Goal: Task Accomplishment & Management: Manage account settings

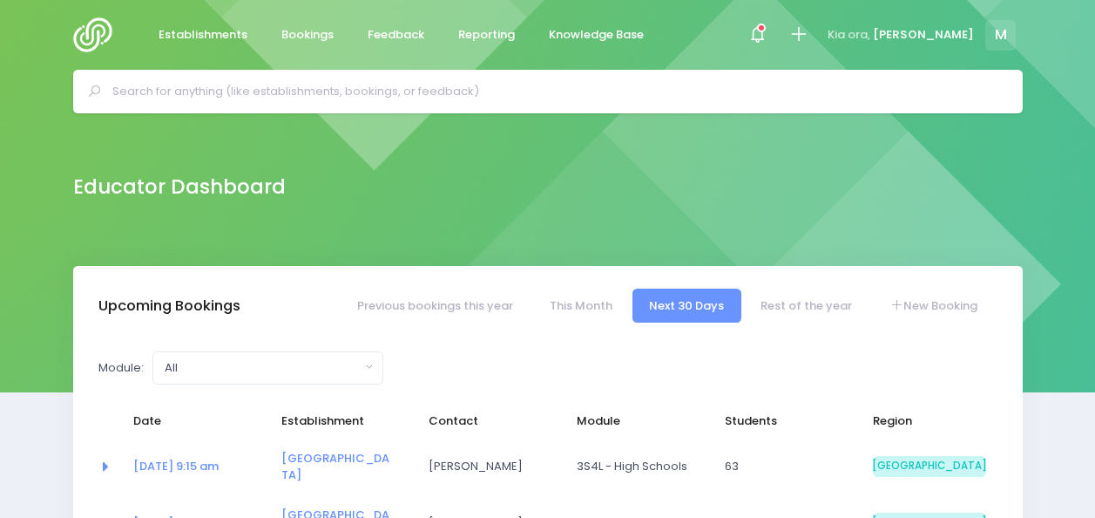
select select "5"
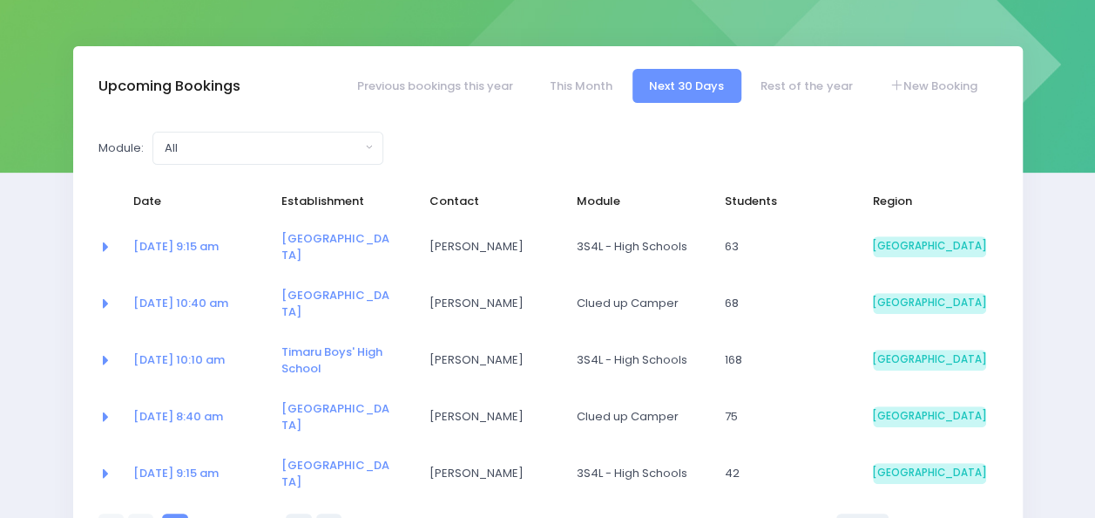
scroll to position [218, 0]
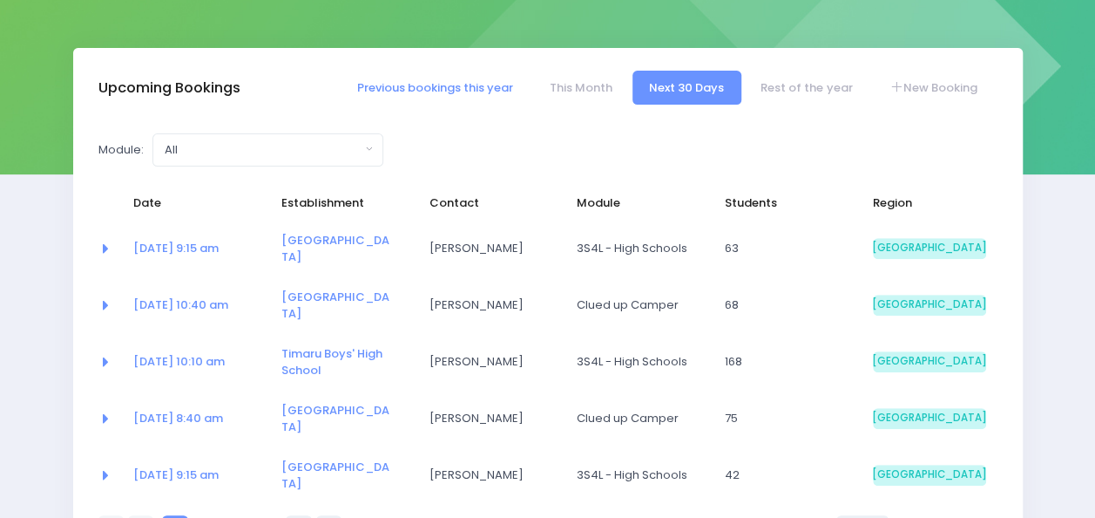
click at [470, 80] on link "Previous bookings this year" at bounding box center [435, 88] width 190 height 34
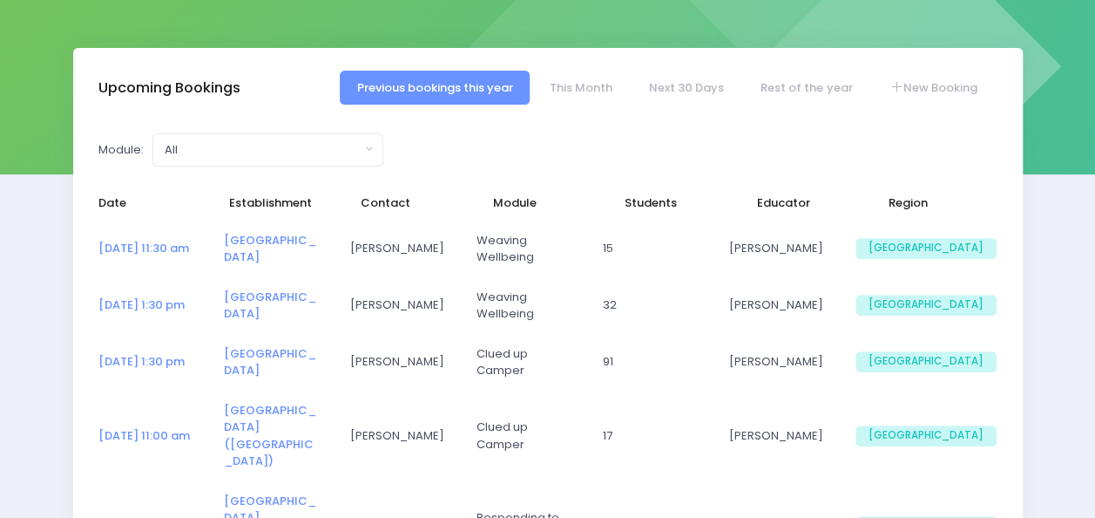
select select "5"
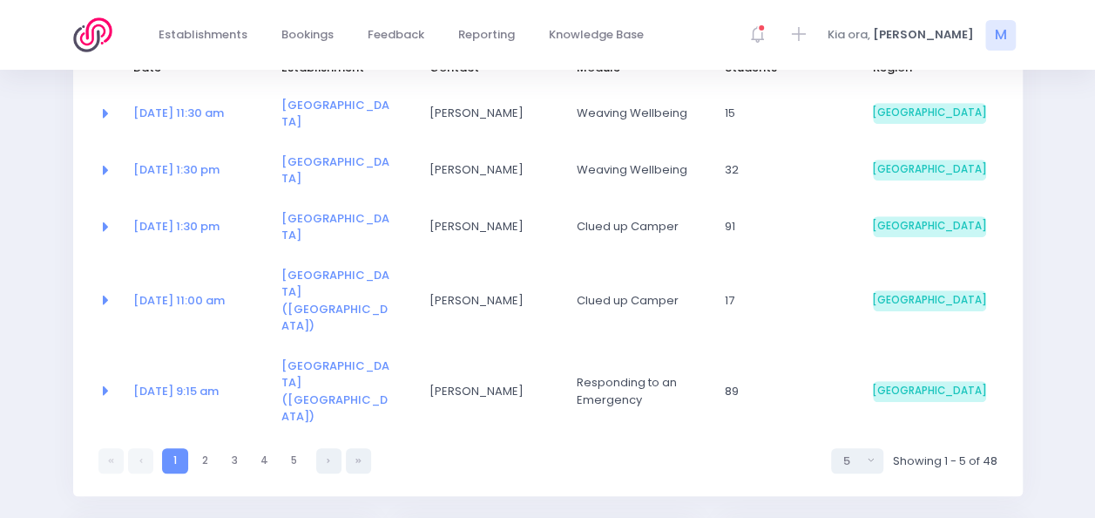
scroll to position [354, 0]
click at [361, 447] on link at bounding box center [358, 459] width 25 height 25
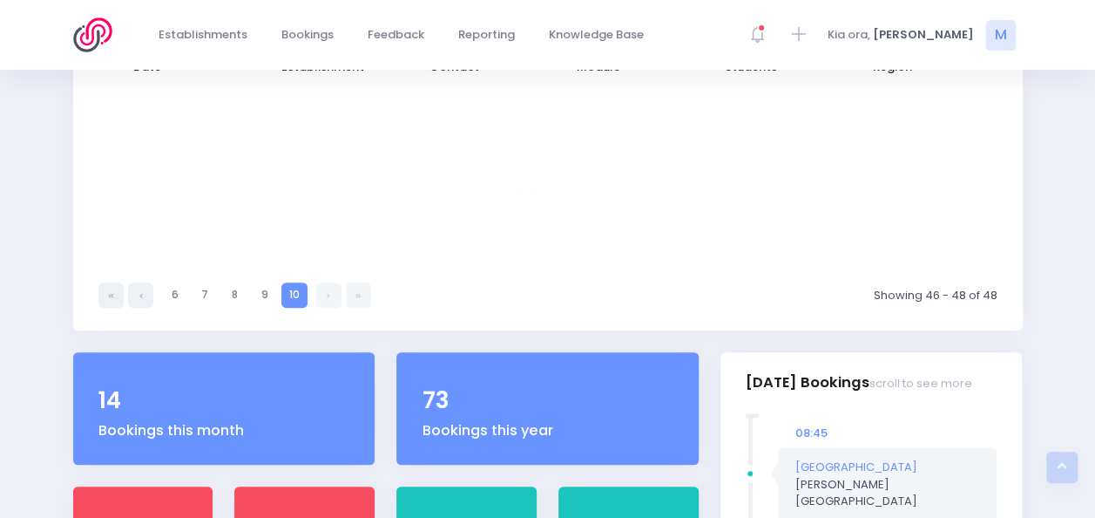
select select "5"
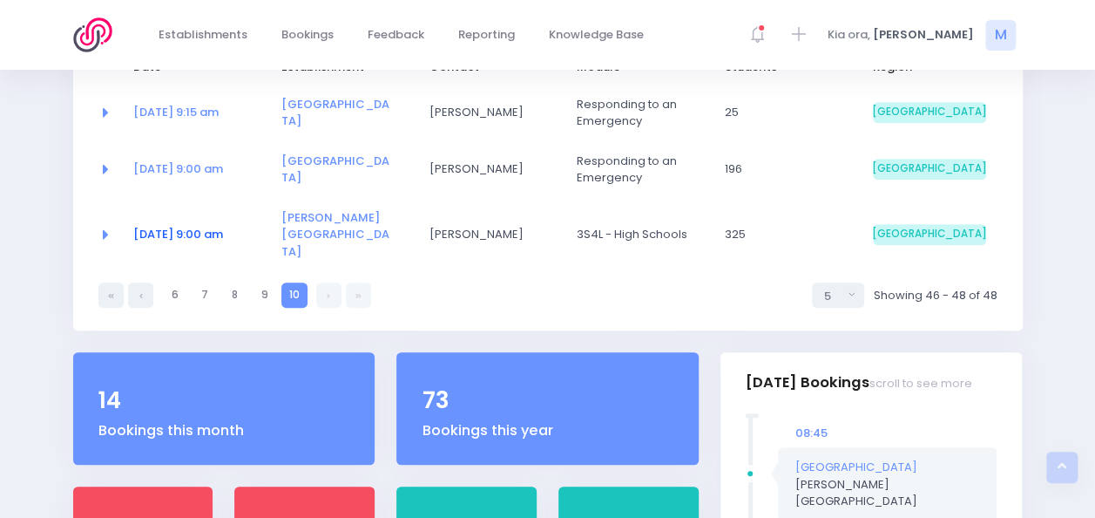
click at [214, 226] on link "06 Oct at 9:00 am" at bounding box center [178, 234] width 90 height 17
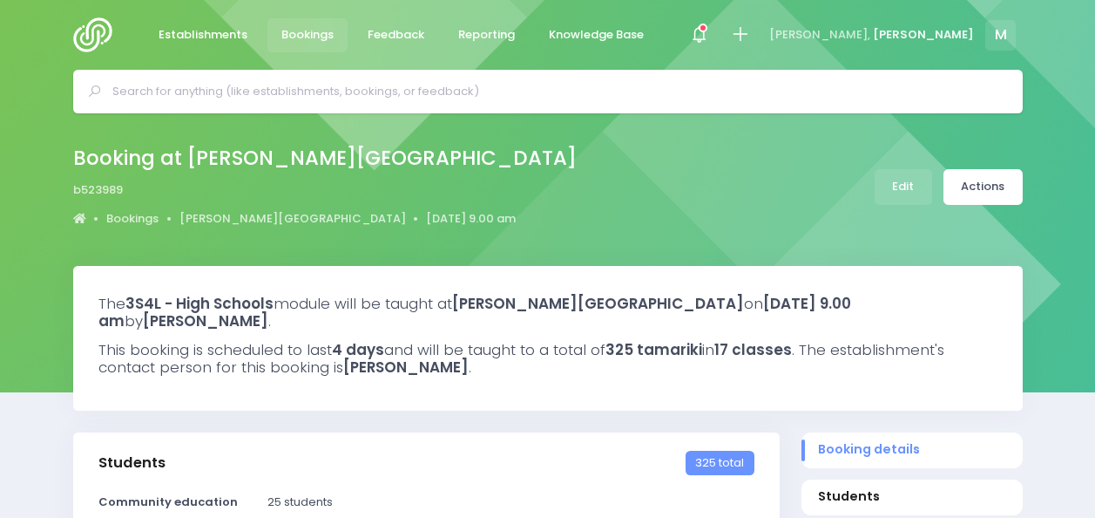
select select "5"
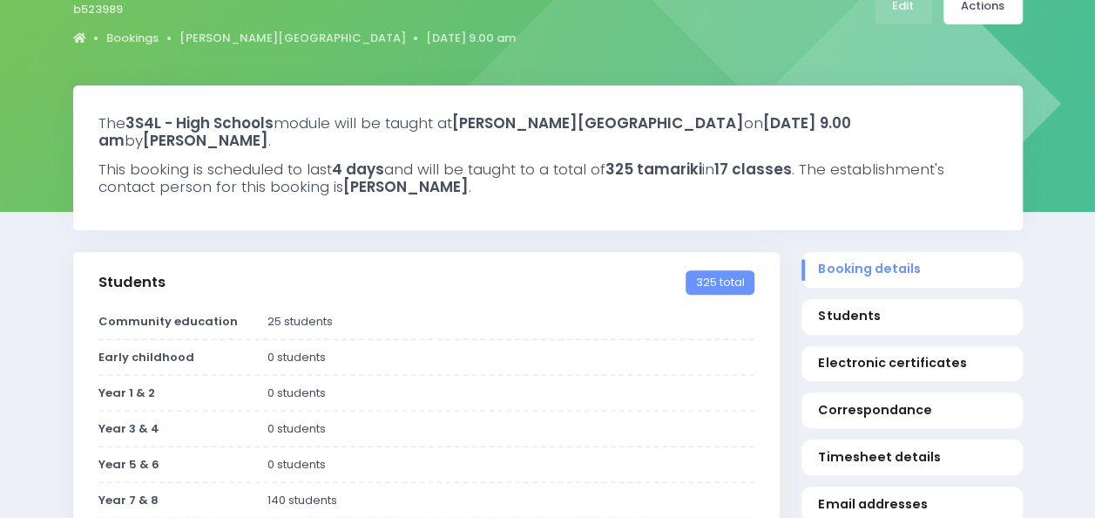
scroll to position [176, 0]
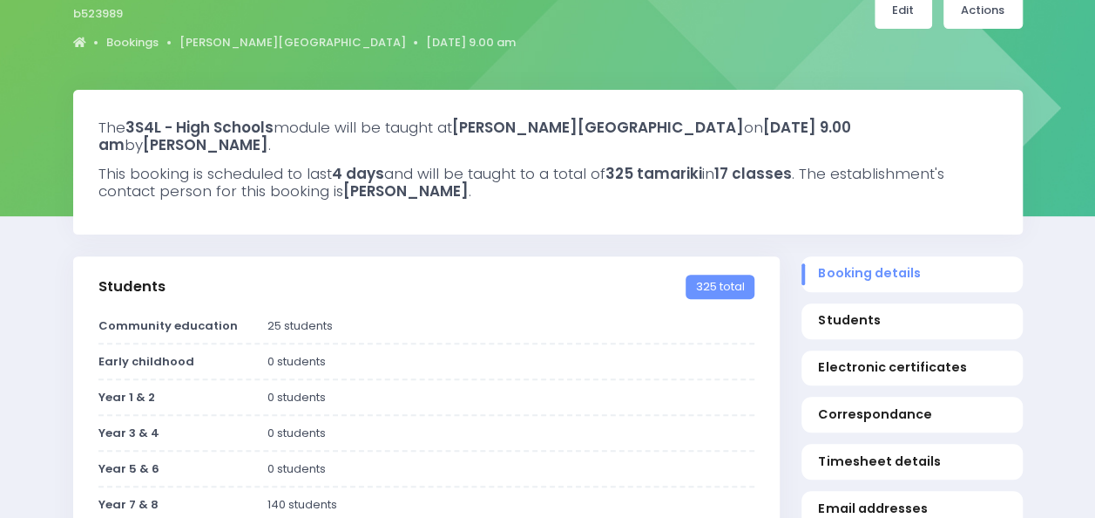
click at [921, 15] on link "Edit" at bounding box center [904, 11] width 58 height 36
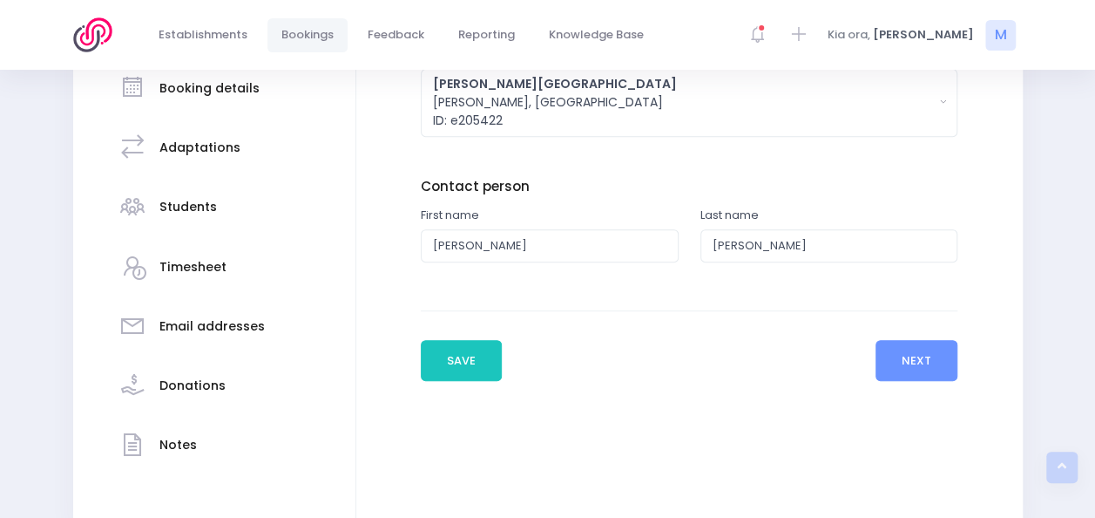
scroll to position [326, 0]
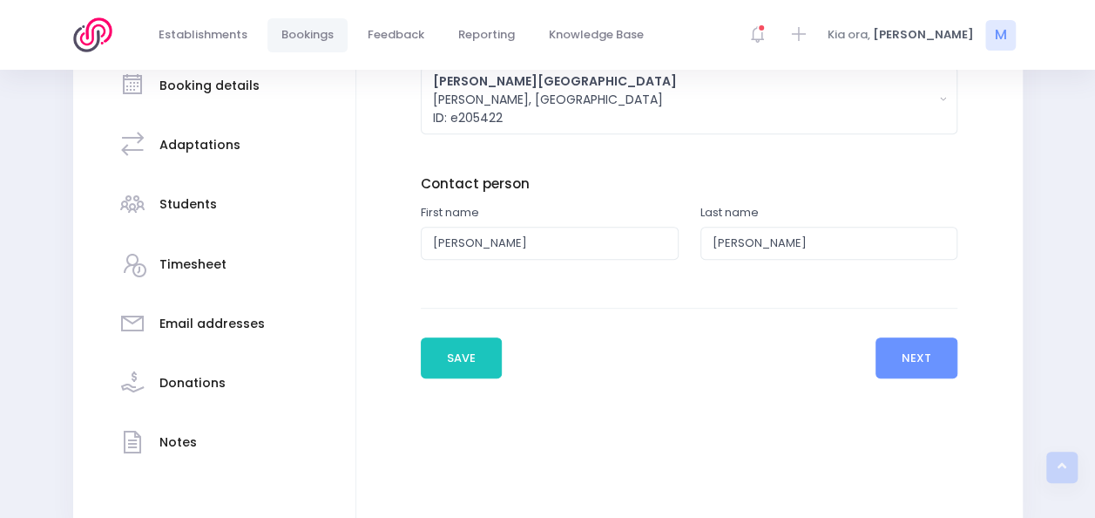
click at [179, 197] on h3 "Students" at bounding box center [188, 204] width 58 height 15
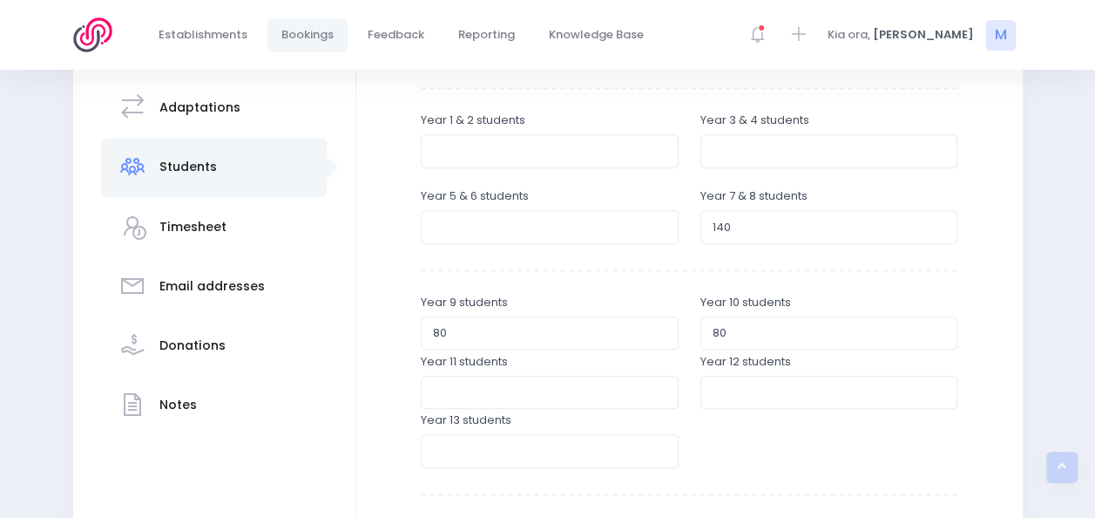
scroll to position [364, 0]
click at [753, 230] on input "140" at bounding box center [830, 225] width 258 height 33
type input "162"
click at [661, 335] on input "79" at bounding box center [550, 331] width 258 height 33
click at [661, 335] on input "78" at bounding box center [550, 331] width 258 height 33
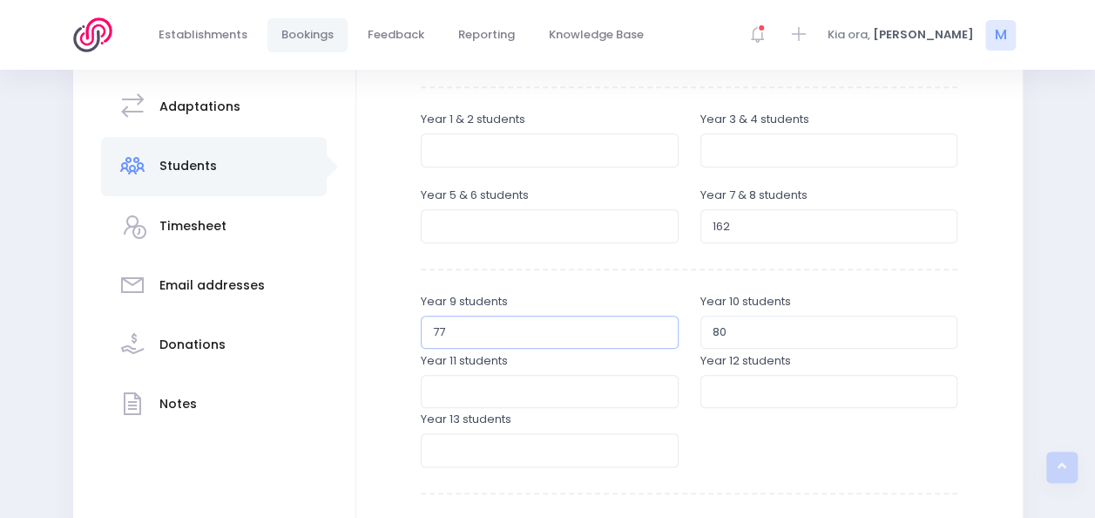
click at [661, 335] on input "77" at bounding box center [550, 331] width 258 height 33
click at [661, 335] on input "76" at bounding box center [550, 331] width 258 height 33
click at [661, 335] on input "75" at bounding box center [550, 331] width 258 height 33
click at [661, 335] on input "74" at bounding box center [550, 331] width 258 height 33
click at [661, 335] on input "73" at bounding box center [550, 331] width 258 height 33
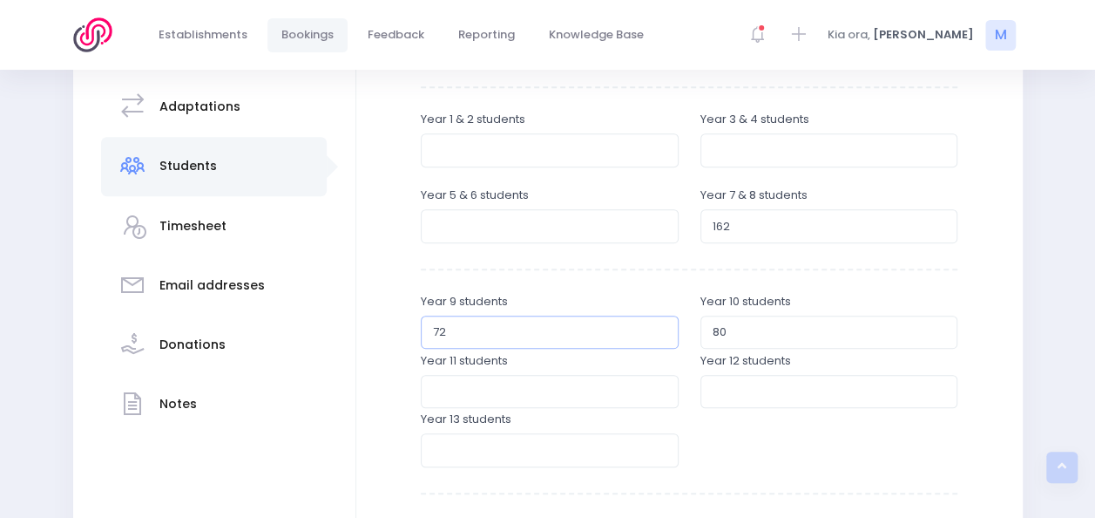
click at [661, 335] on input "72" at bounding box center [550, 331] width 258 height 33
click at [661, 335] on input "71" at bounding box center [550, 331] width 258 height 33
click at [661, 335] on input "70" at bounding box center [550, 331] width 258 height 33
type input "69"
click at [661, 335] on input "69" at bounding box center [550, 331] width 258 height 33
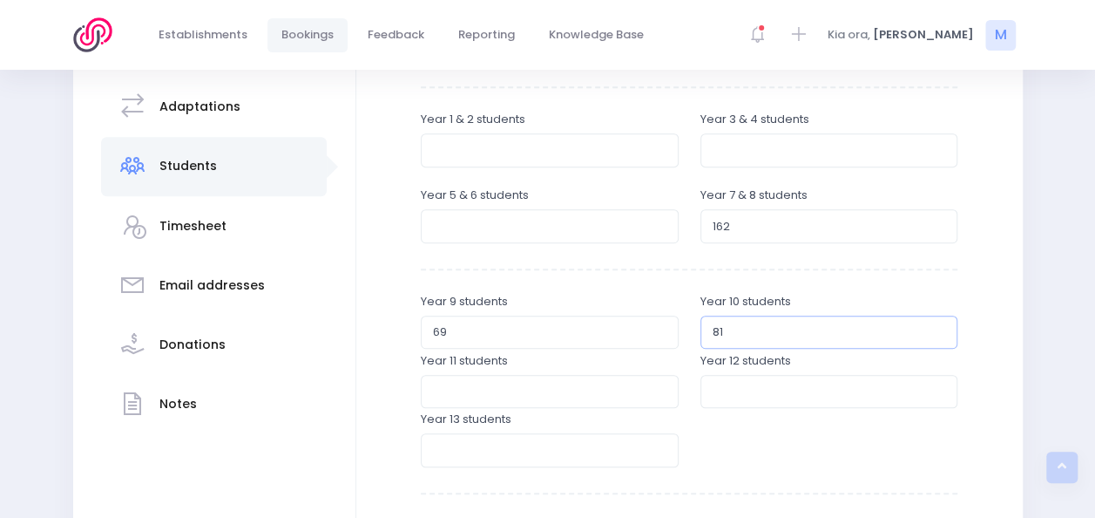
type input "81"
click at [938, 327] on input "81" at bounding box center [830, 331] width 258 height 33
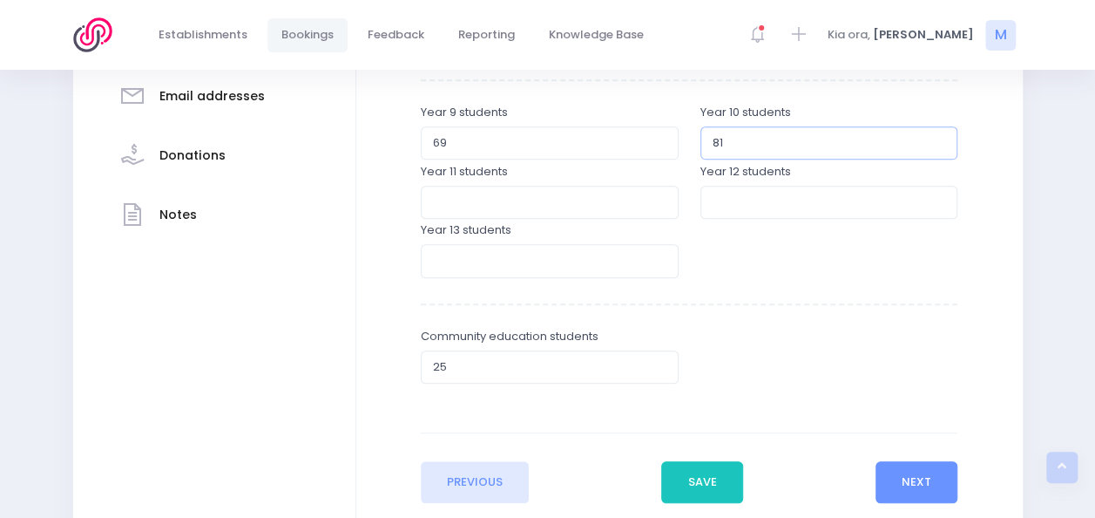
scroll to position [554, 0]
click at [659, 368] on input "24" at bounding box center [550, 365] width 258 height 33
click at [659, 368] on input "23" at bounding box center [550, 365] width 258 height 33
click at [659, 368] on input "22" at bounding box center [550, 365] width 258 height 33
click at [659, 368] on input "21" at bounding box center [550, 365] width 258 height 33
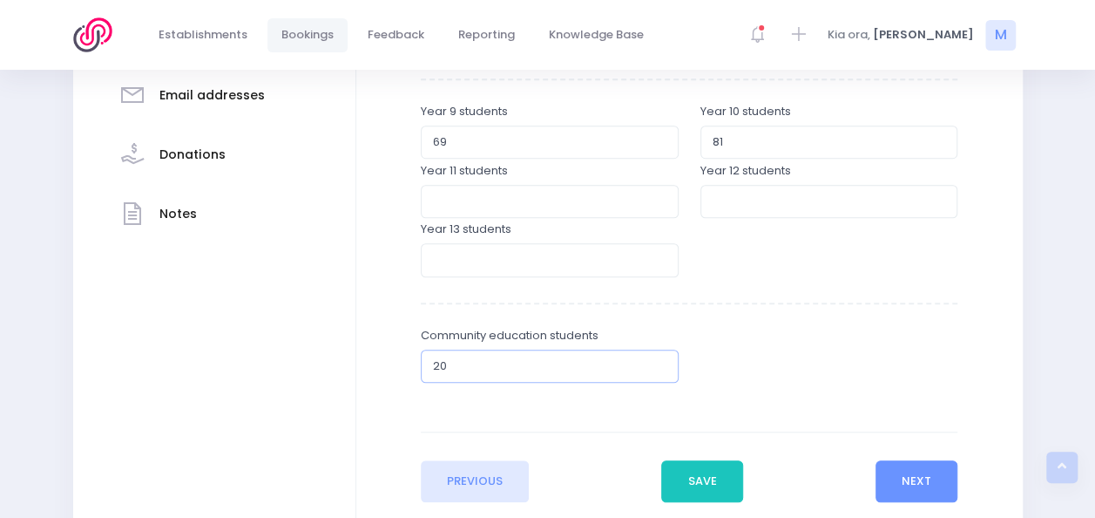
click at [659, 368] on input "20" at bounding box center [550, 365] width 258 height 33
click at [659, 368] on input "19" at bounding box center [550, 365] width 258 height 33
click at [659, 368] on input "18" at bounding box center [550, 365] width 258 height 33
click at [659, 368] on input "17" at bounding box center [550, 365] width 258 height 33
click at [659, 368] on input "16" at bounding box center [550, 365] width 258 height 33
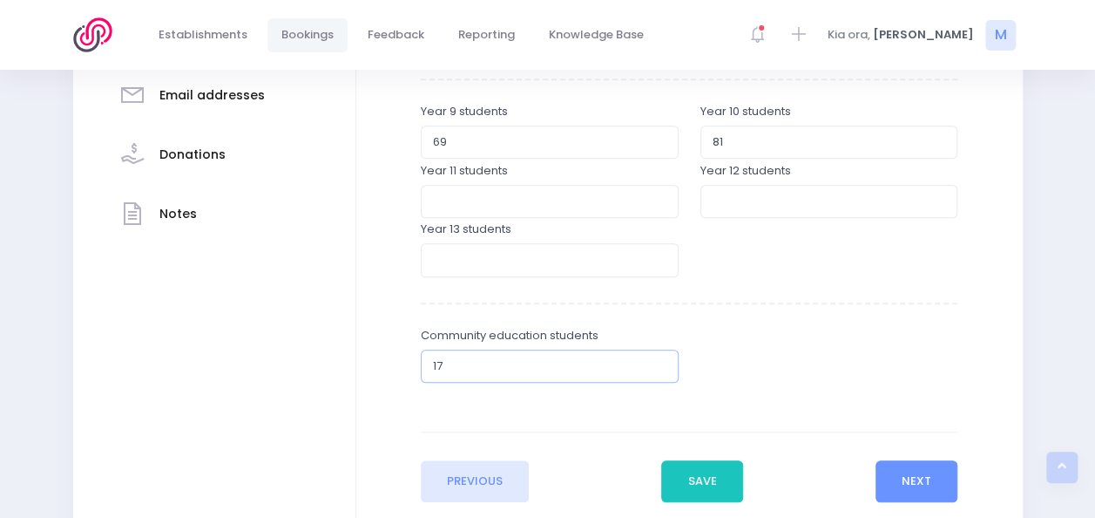
type input "17"
click at [660, 364] on input "17" at bounding box center [550, 365] width 258 height 33
click at [918, 487] on button "Next" at bounding box center [917, 481] width 83 height 42
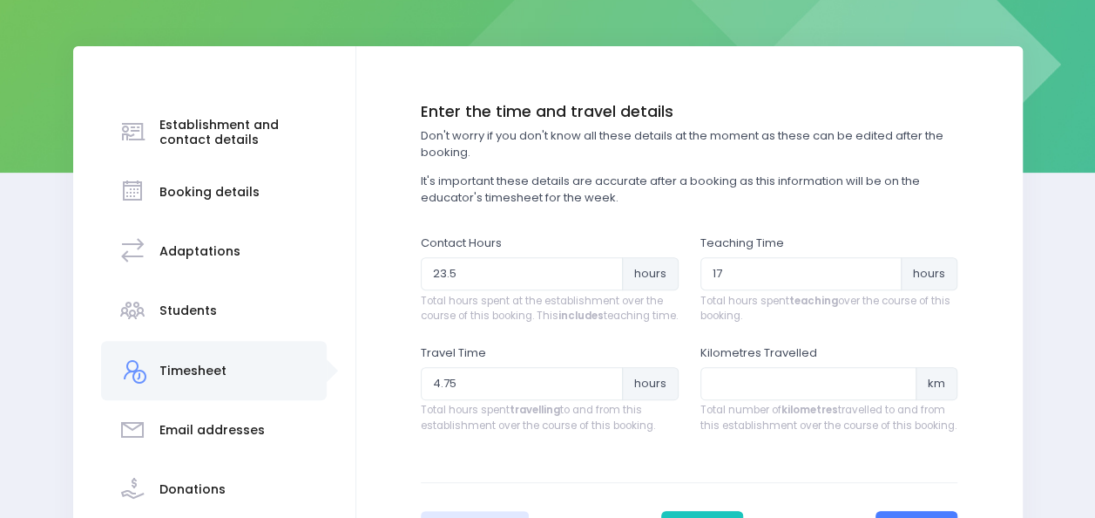
scroll to position [226, 0]
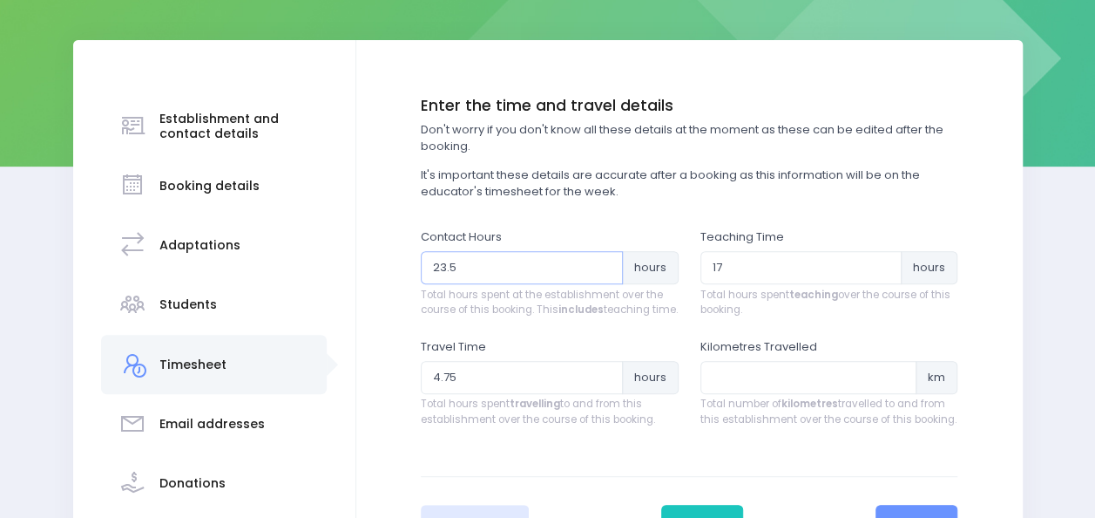
drag, startPoint x: 544, startPoint y: 272, endPoint x: 404, endPoint y: 268, distance: 139.5
click at [404, 268] on div "Enter the establishment details Establishment Select one... [STREET_ADDRESS] Pr…" at bounding box center [690, 322] width 632 height 450
type input "20.5"
click at [885, 270] on input "16.75" at bounding box center [802, 267] width 202 height 33
click at [884, 273] on input "16.5" at bounding box center [802, 267] width 202 height 33
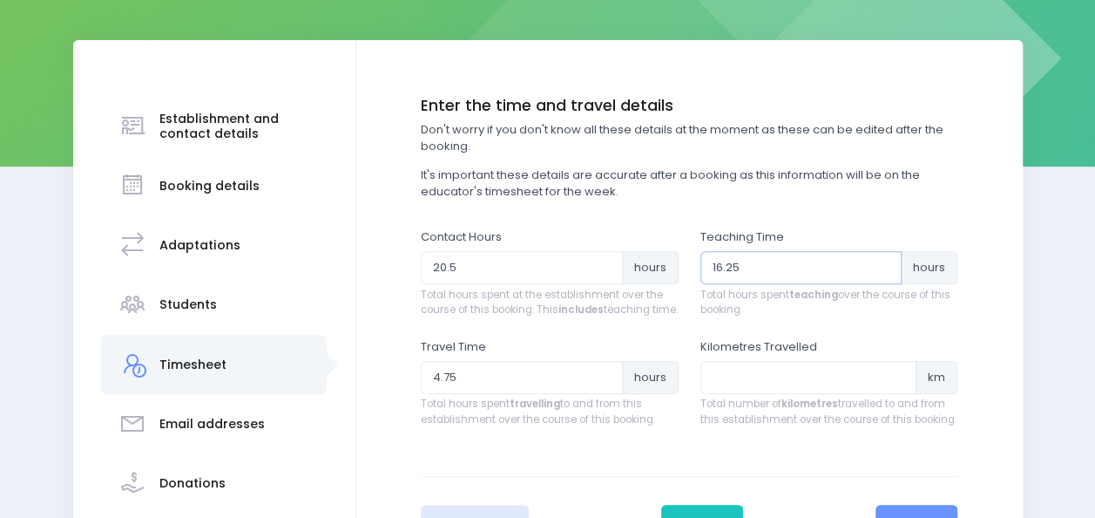
click at [884, 273] on input "16.25" at bounding box center [802, 267] width 202 height 33
type input "16"
click at [884, 273] on input "16" at bounding box center [802, 267] width 202 height 33
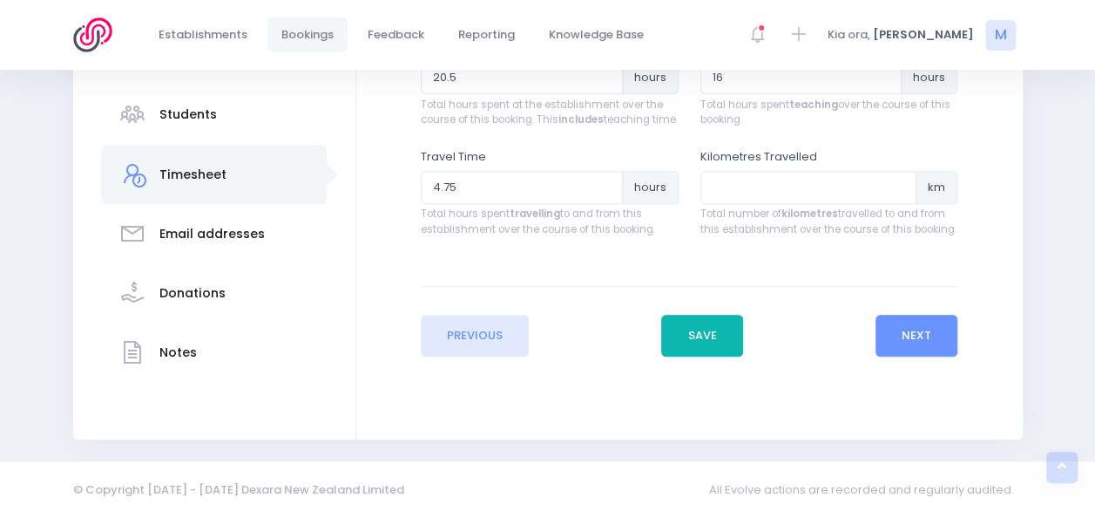
click at [692, 356] on button "Save" at bounding box center [702, 336] width 82 height 42
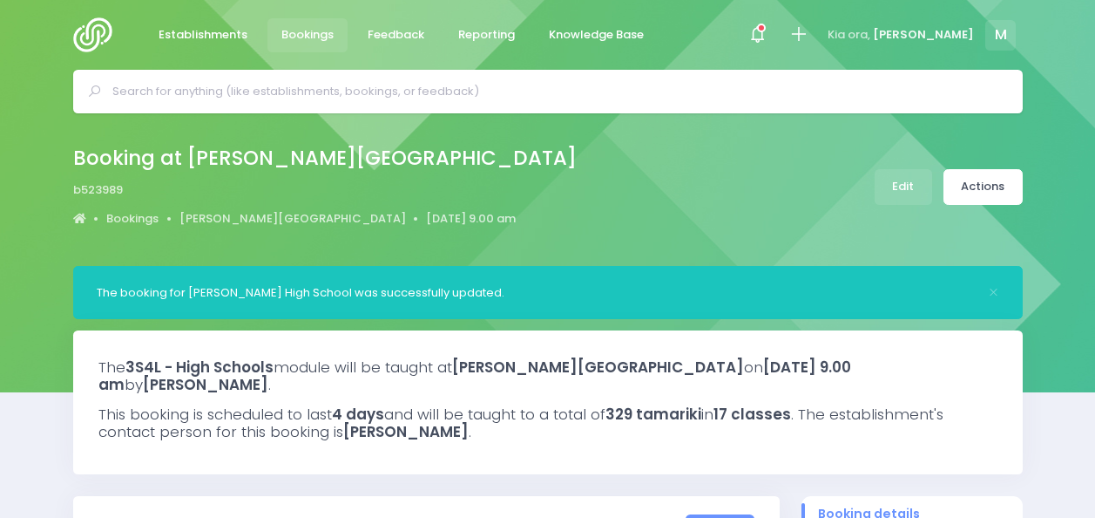
select select "5"
